Goal: Book appointment/travel/reservation

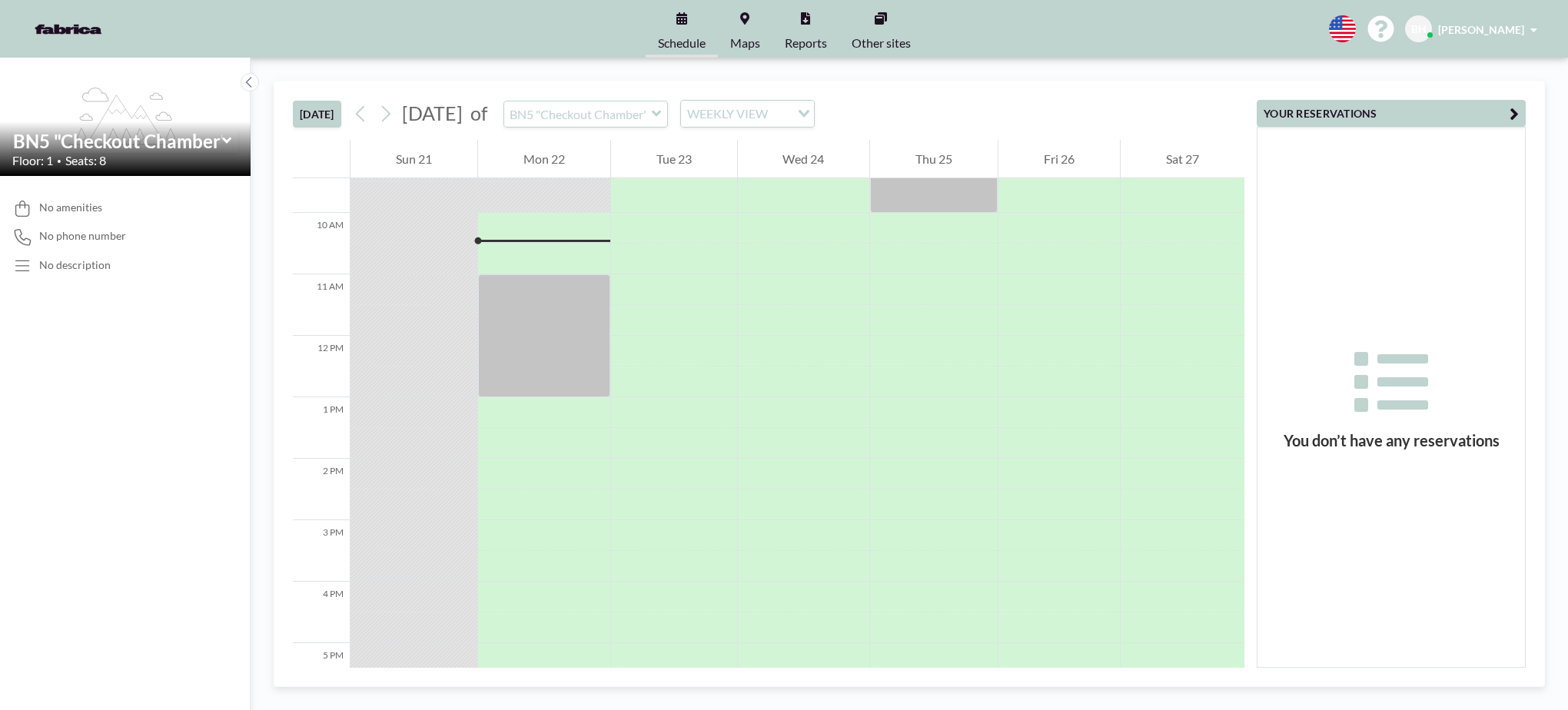
scroll to position [584, 0]
click at [539, 465] on div at bounding box center [544, 470] width 132 height 30
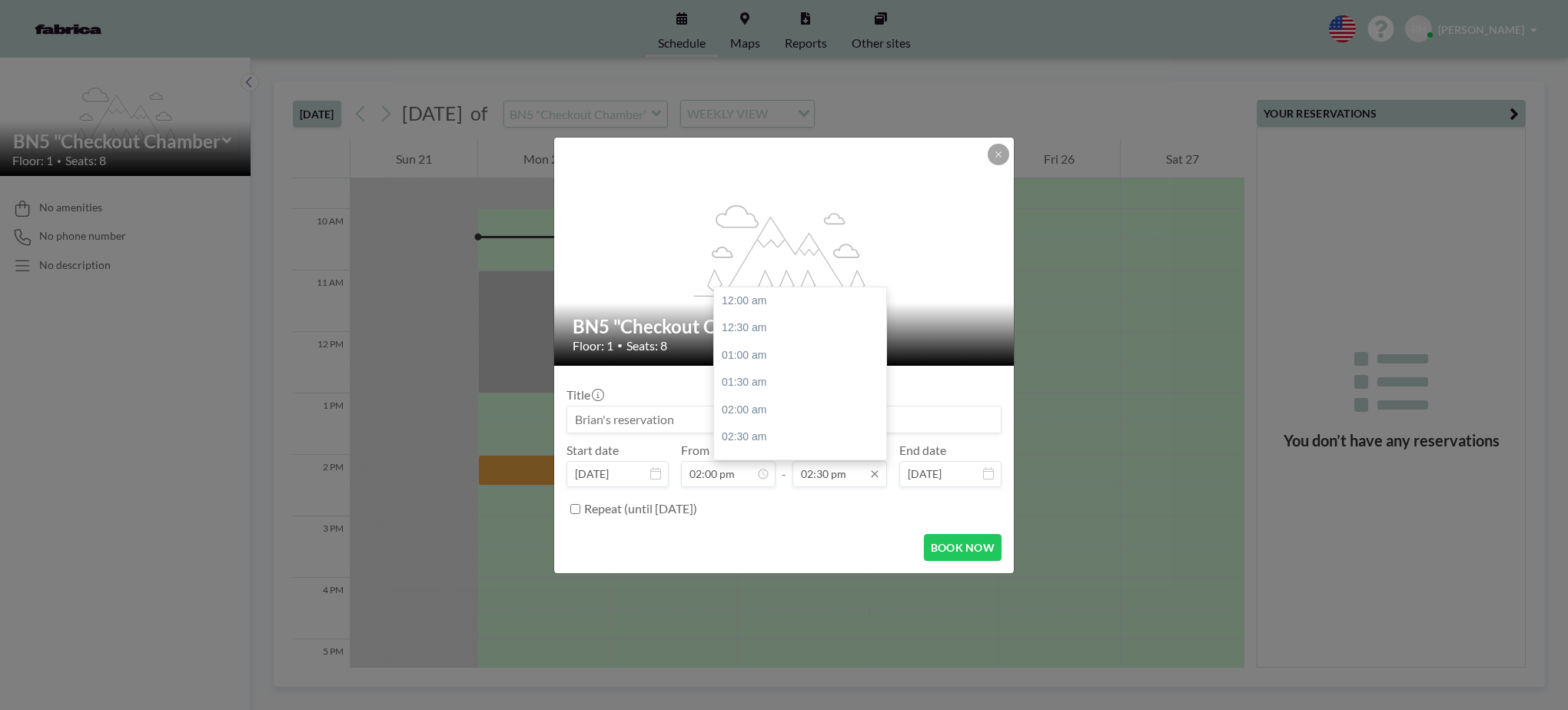
scroll to position [793, 0]
click at [797, 327] on div "03:00 pm" at bounding box center [804, 328] width 180 height 27
type input "03:00 pm"
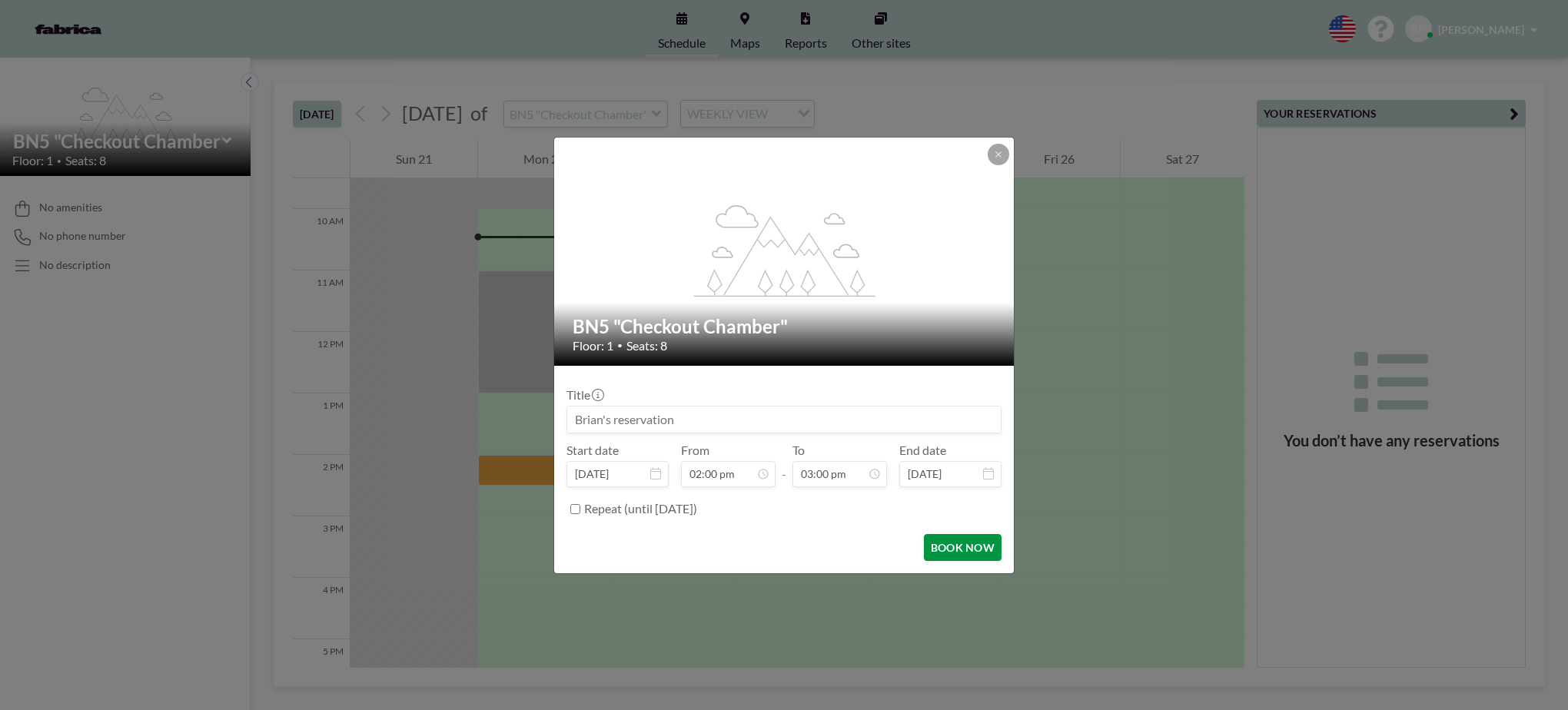
click at [976, 552] on button "BOOK NOW" at bounding box center [962, 548] width 77 height 27
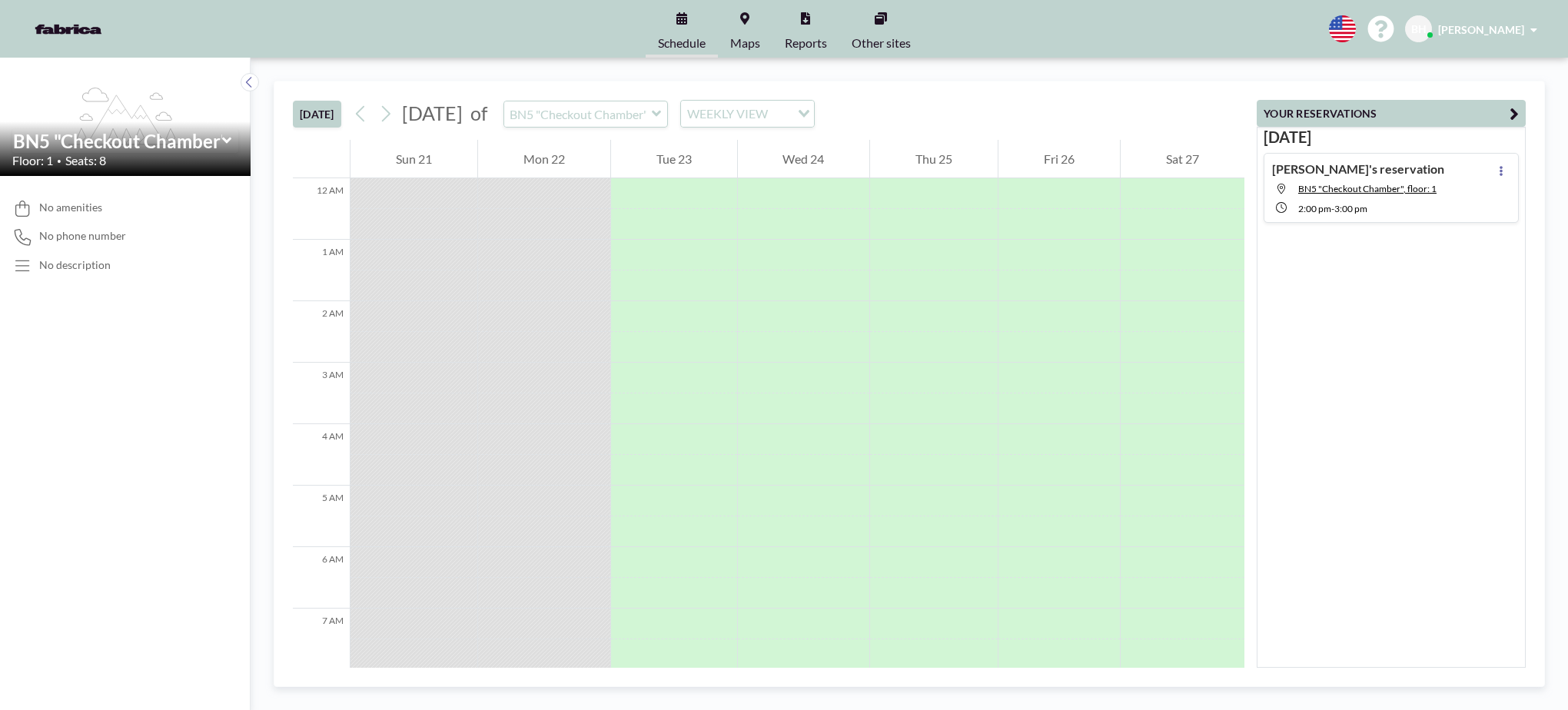
scroll to position [615, 0]
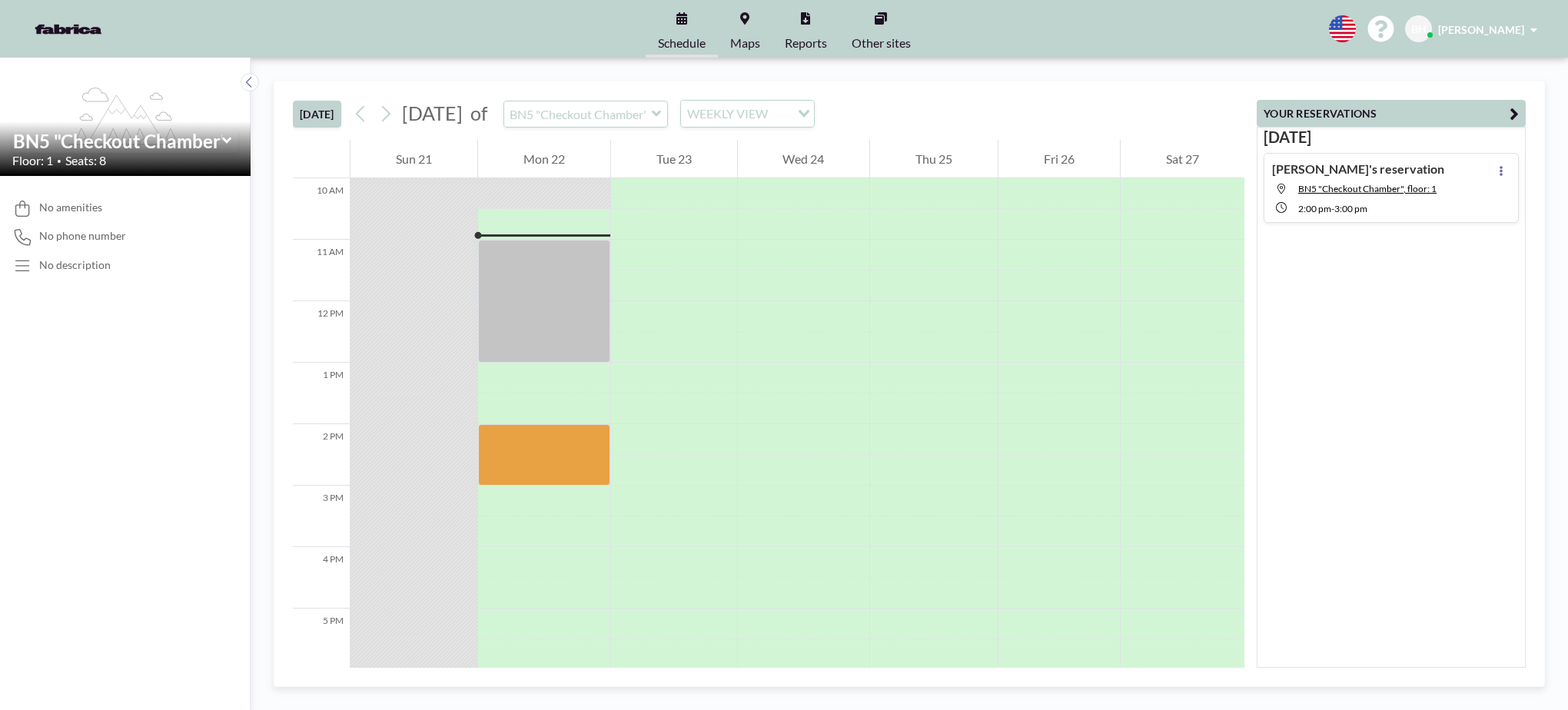
click at [662, 115] on icon at bounding box center [656, 114] width 10 height 16
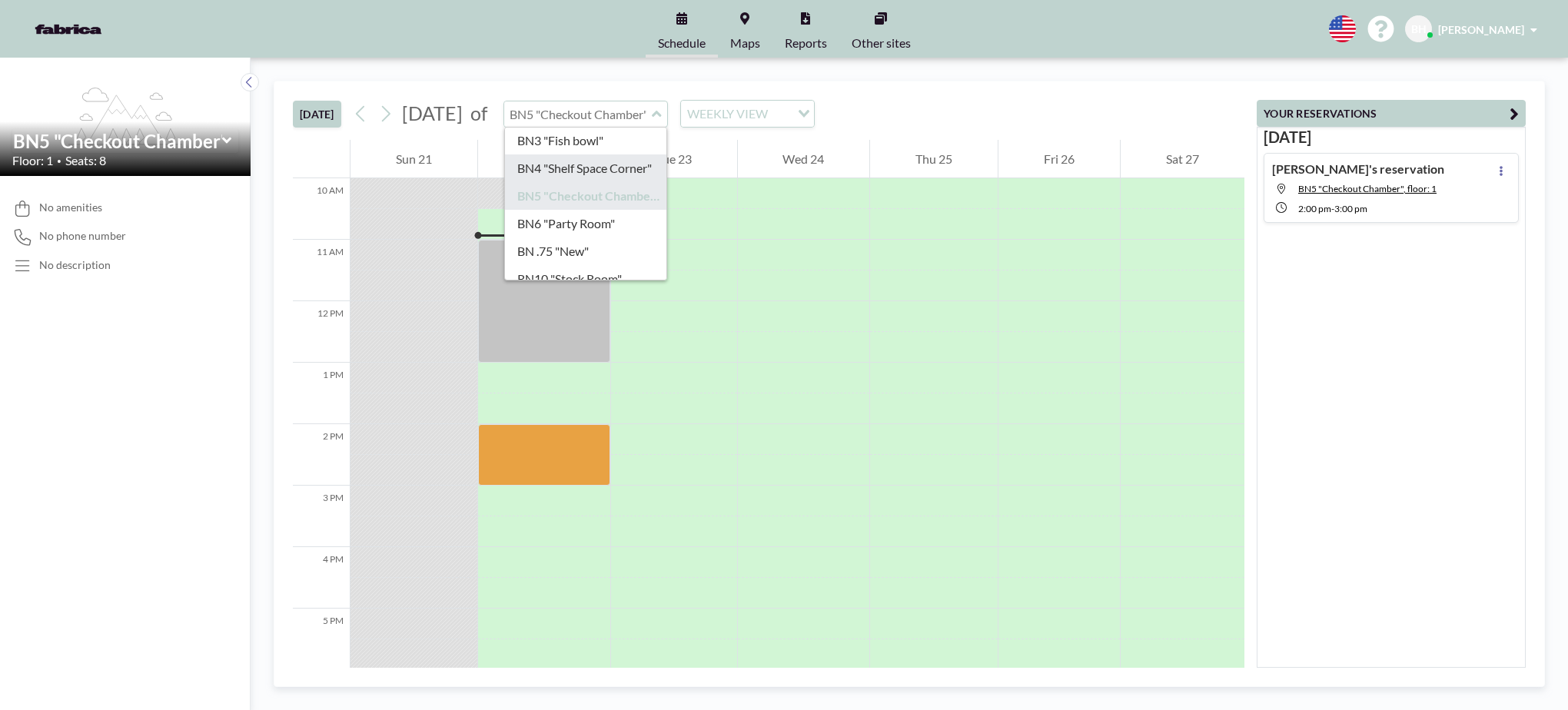
scroll to position [102, 0]
type input "BN6 "Party Room""
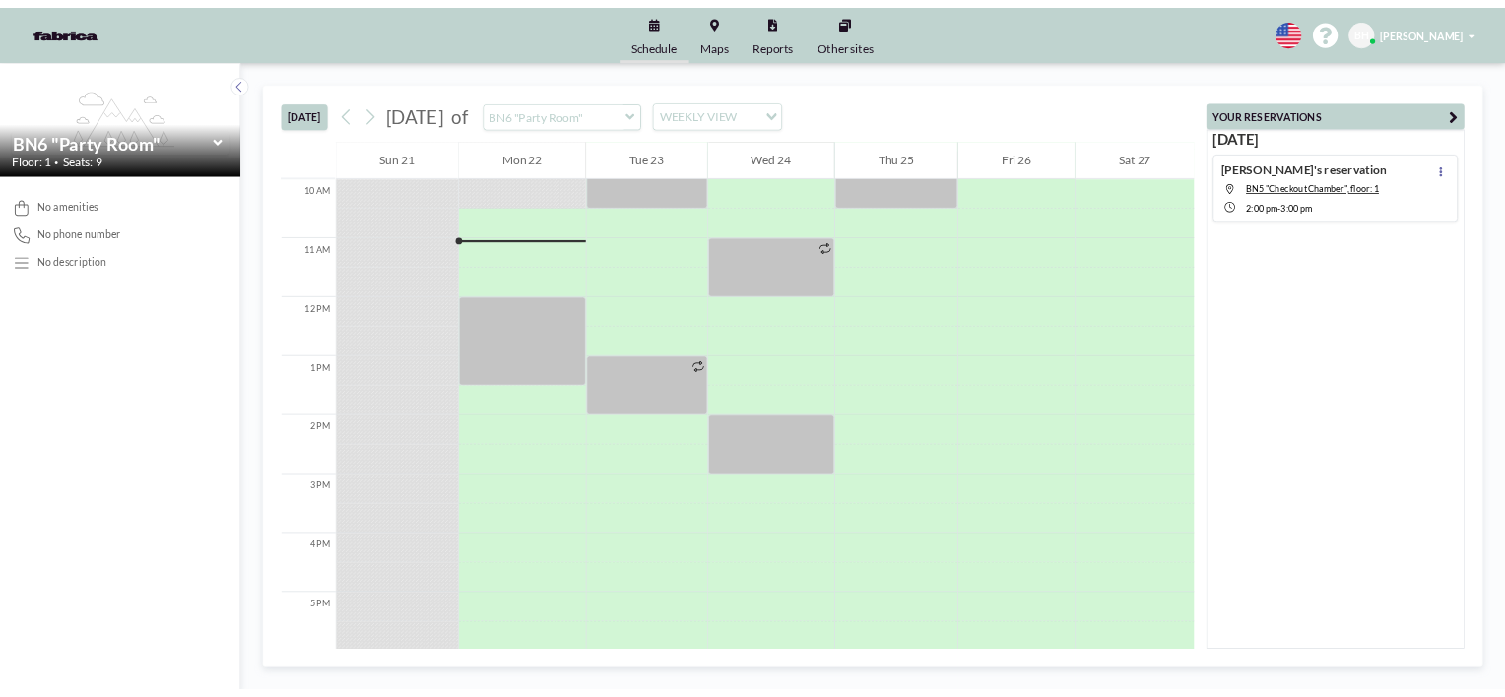
scroll to position [788, 0]
